Goal: Information Seeking & Learning: Learn about a topic

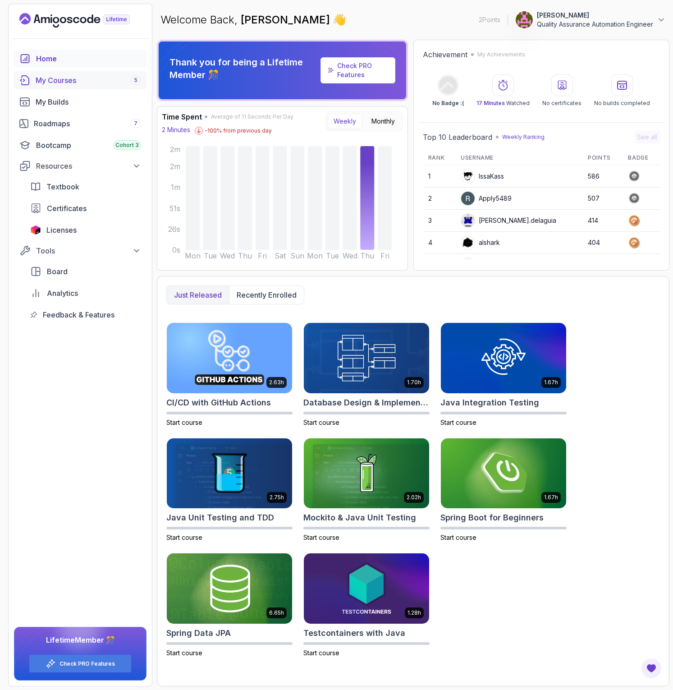
click at [75, 85] on div "My Courses 5" at bounding box center [89, 80] width 106 height 11
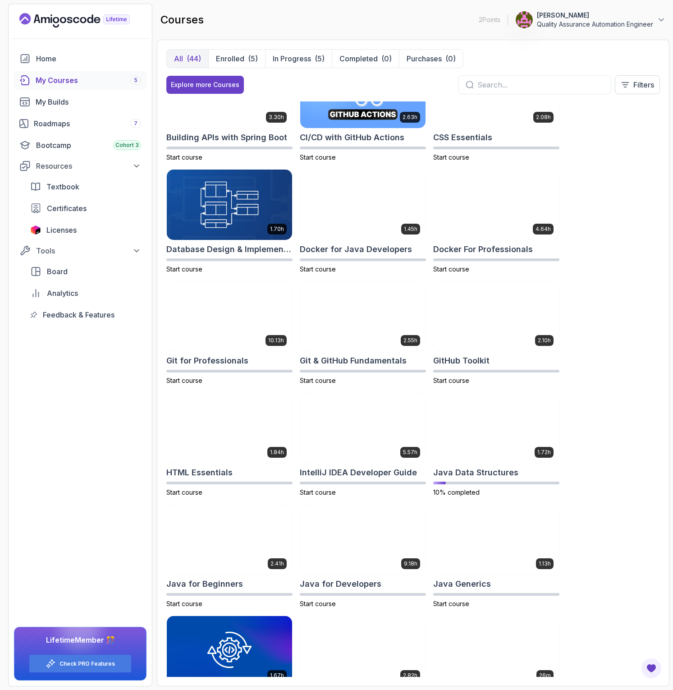
scroll to position [426, 0]
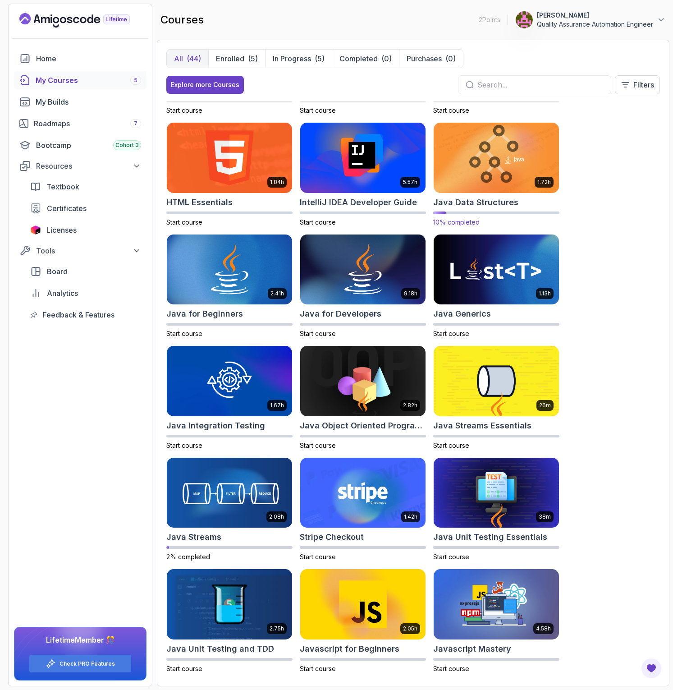
click at [480, 148] on img at bounding box center [497, 158] width 132 height 74
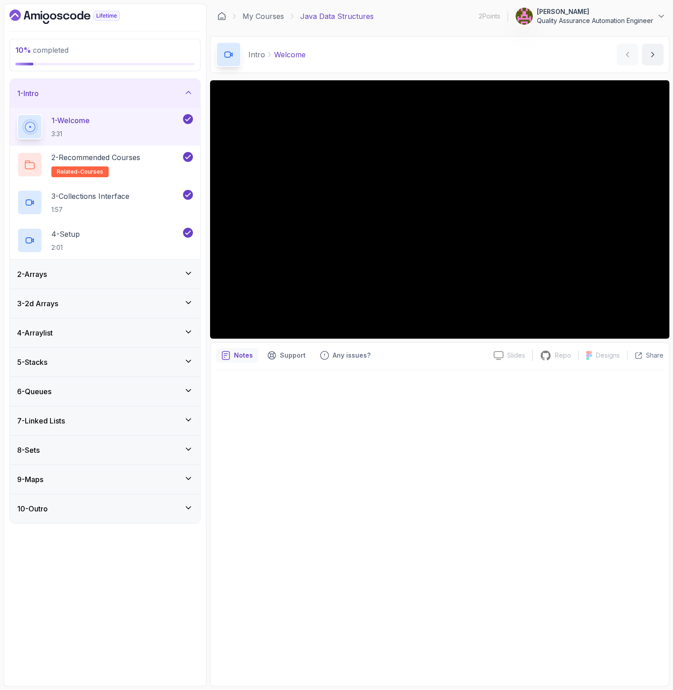
click at [164, 367] on div "5 - Stacks" at bounding box center [105, 362] width 176 height 11
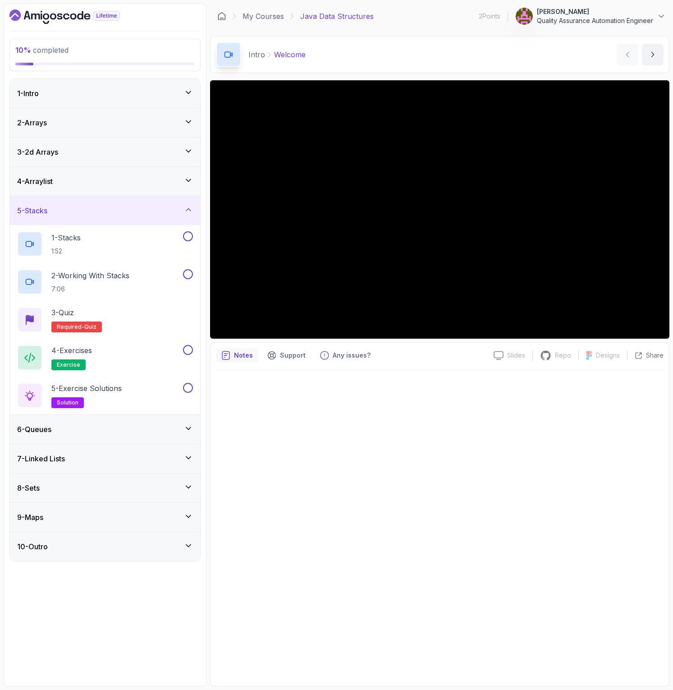
click at [142, 422] on div "6 - Queues" at bounding box center [105, 429] width 190 height 29
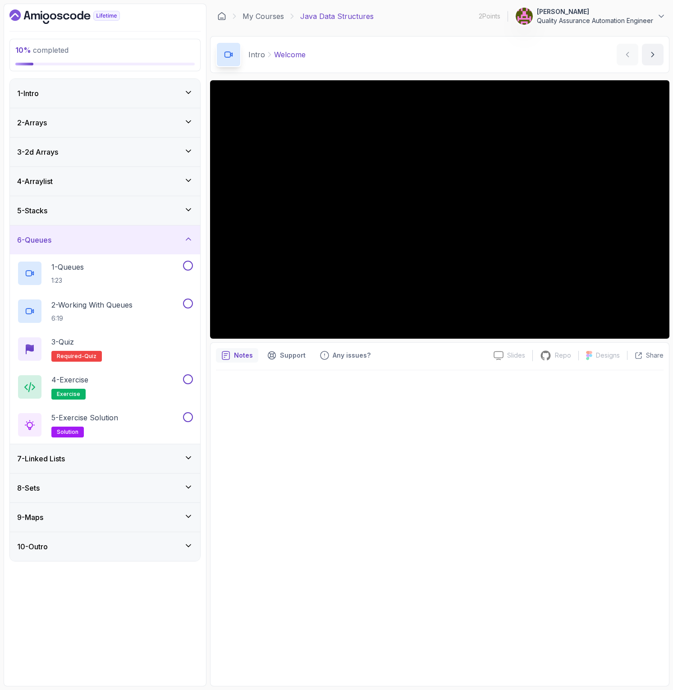
click at [87, 462] on div "7 - Linked Lists" at bounding box center [105, 458] width 176 height 11
